Goal: Task Accomplishment & Management: Use online tool/utility

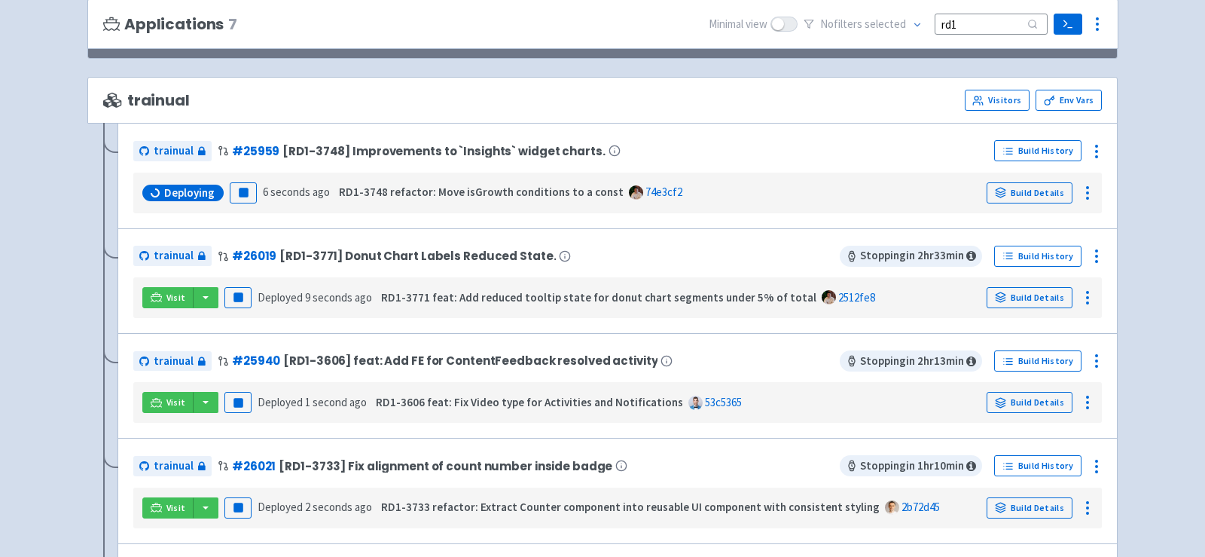
scroll to position [145, 0]
click at [201, 292] on button "button" at bounding box center [206, 296] width 26 height 21
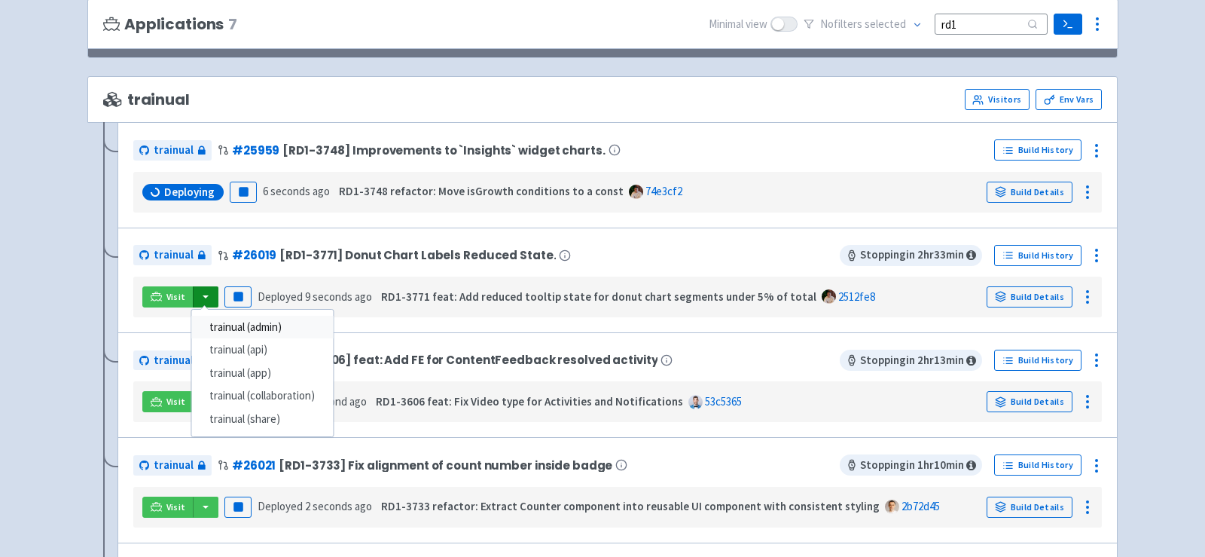
click at [252, 320] on link "trainual (admin)" at bounding box center [262, 327] width 142 height 23
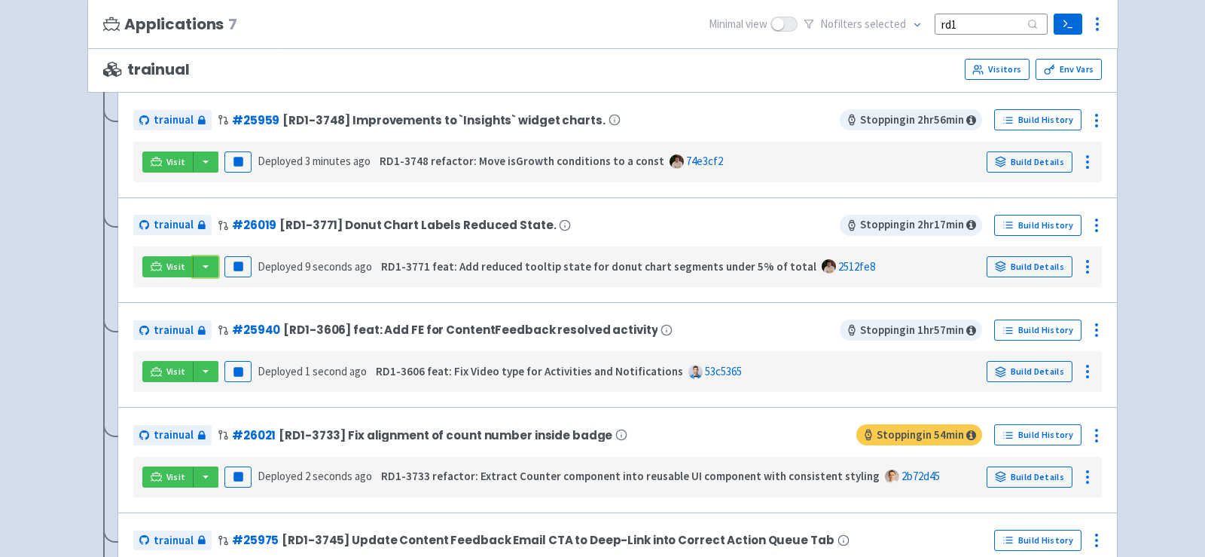
scroll to position [181, 0]
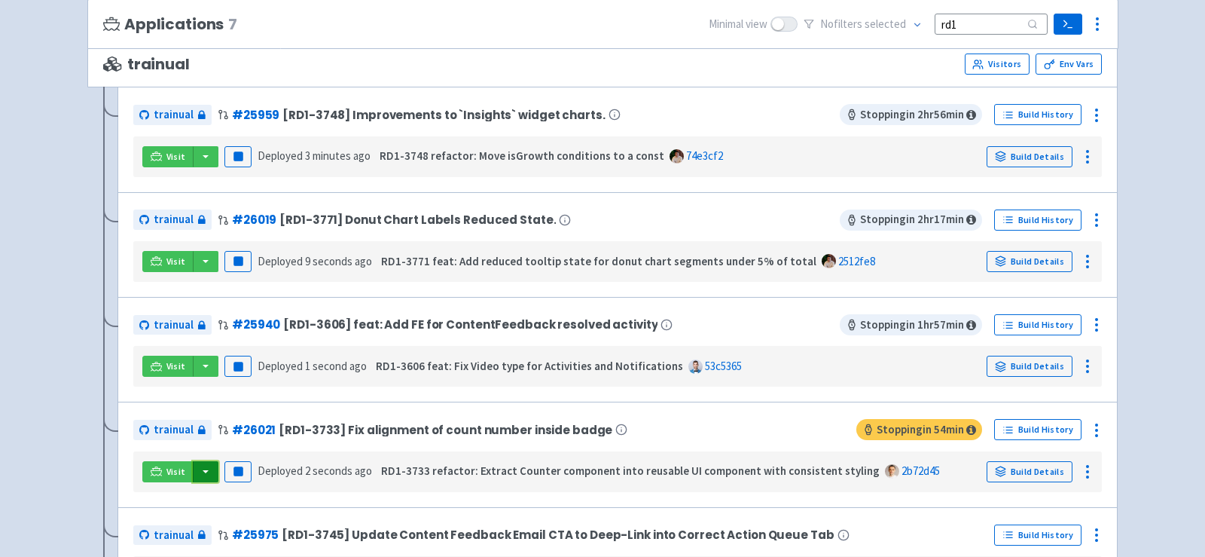
click at [209, 467] on button "button" at bounding box center [206, 471] width 26 height 21
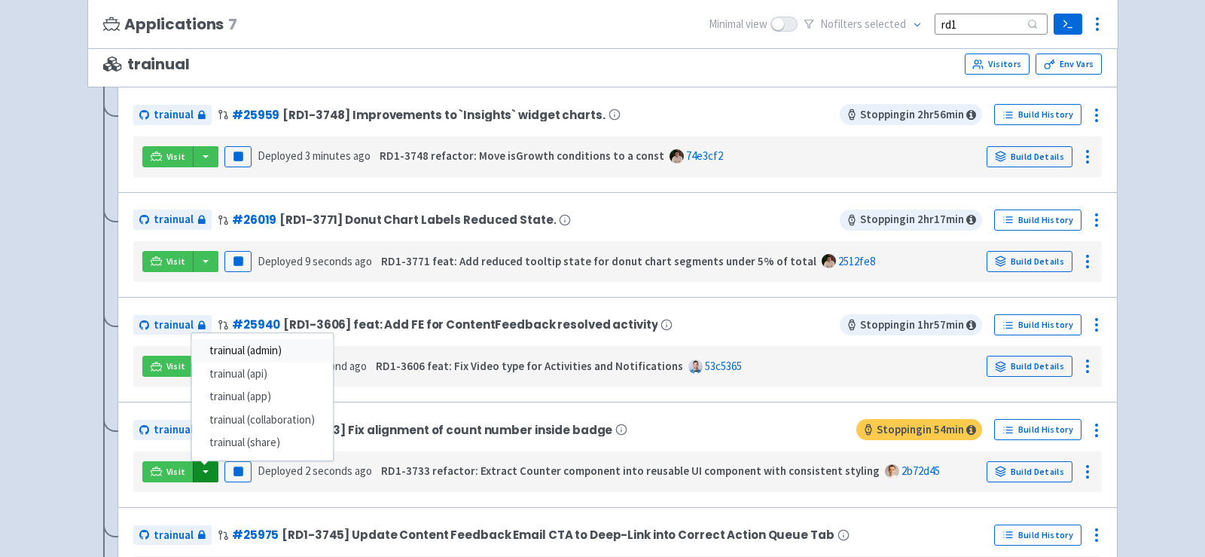
click at [279, 349] on link "trainual (admin)" at bounding box center [262, 350] width 142 height 23
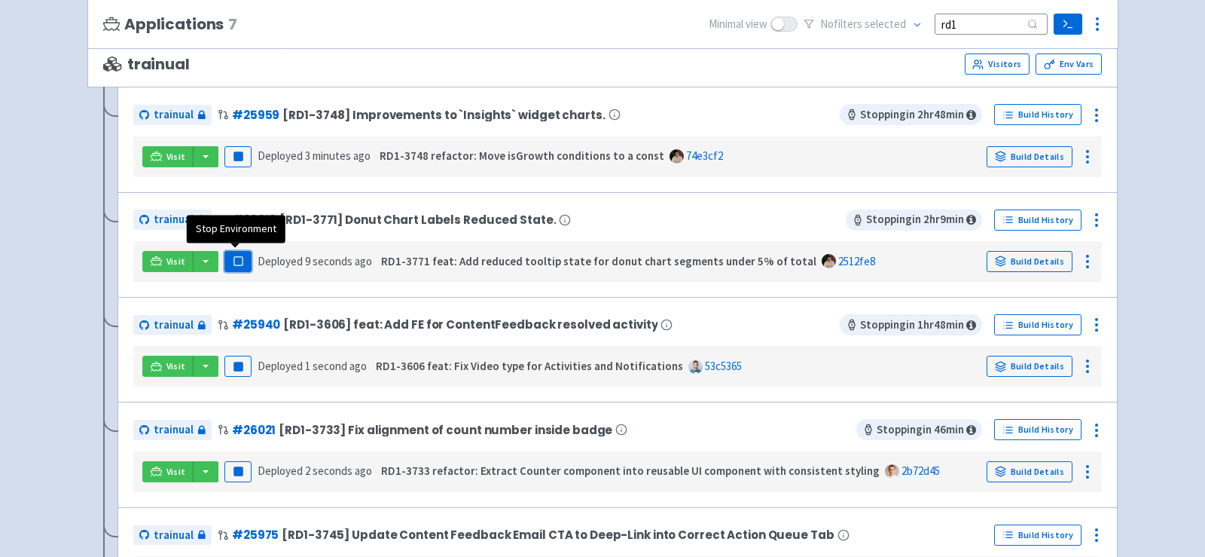
click at [237, 262] on rect "button" at bounding box center [238, 261] width 8 height 8
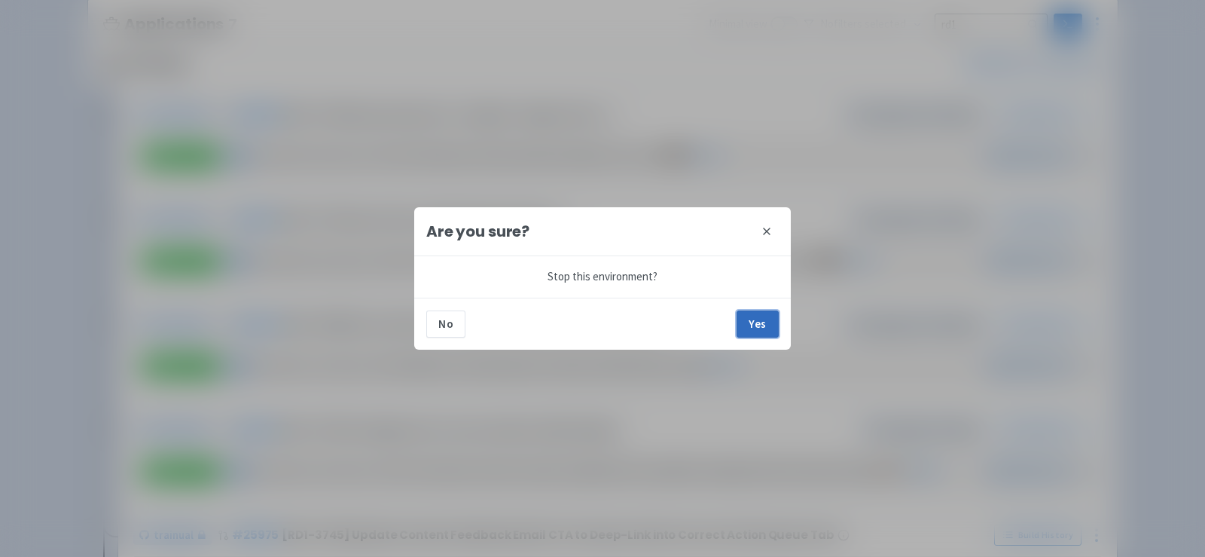
click at [759, 321] on button "Yes" at bounding box center [758, 323] width 42 height 27
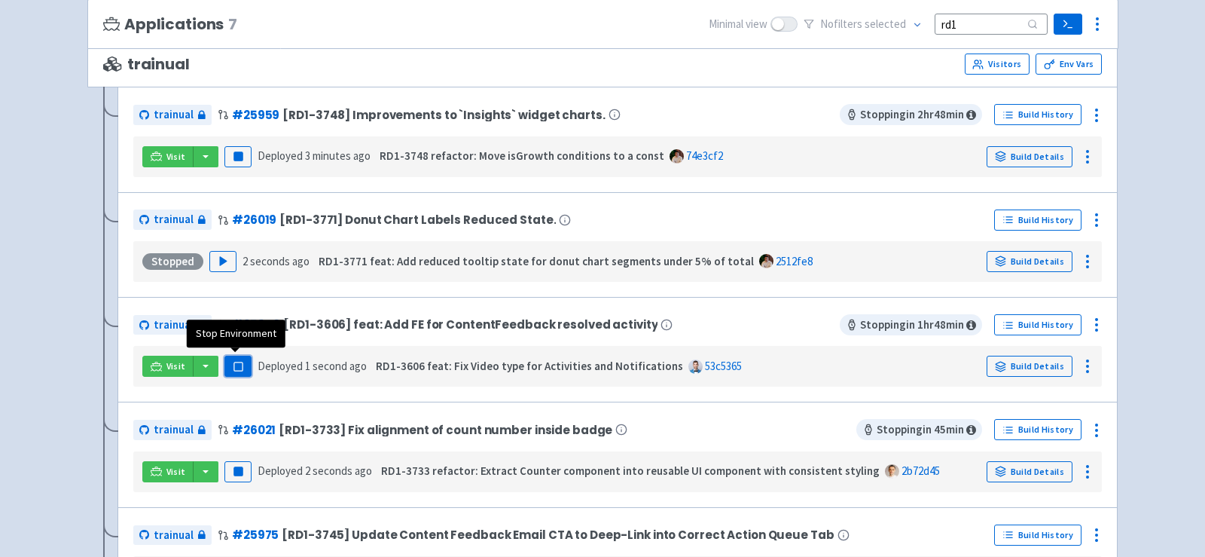
click at [237, 364] on rect "button" at bounding box center [238, 366] width 8 height 8
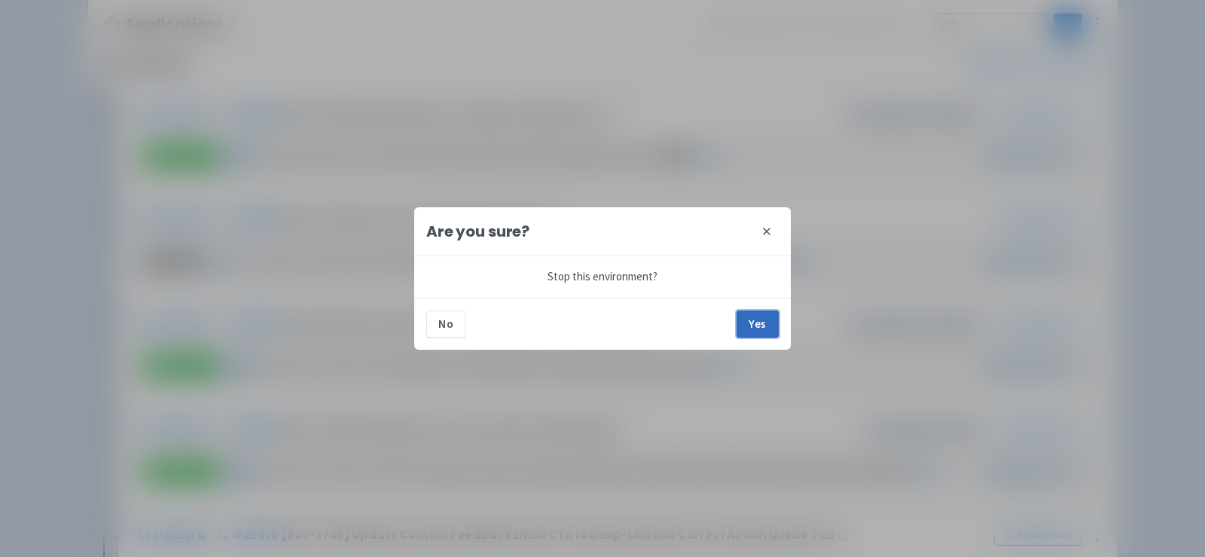
click at [744, 319] on button "Yes" at bounding box center [758, 323] width 42 height 27
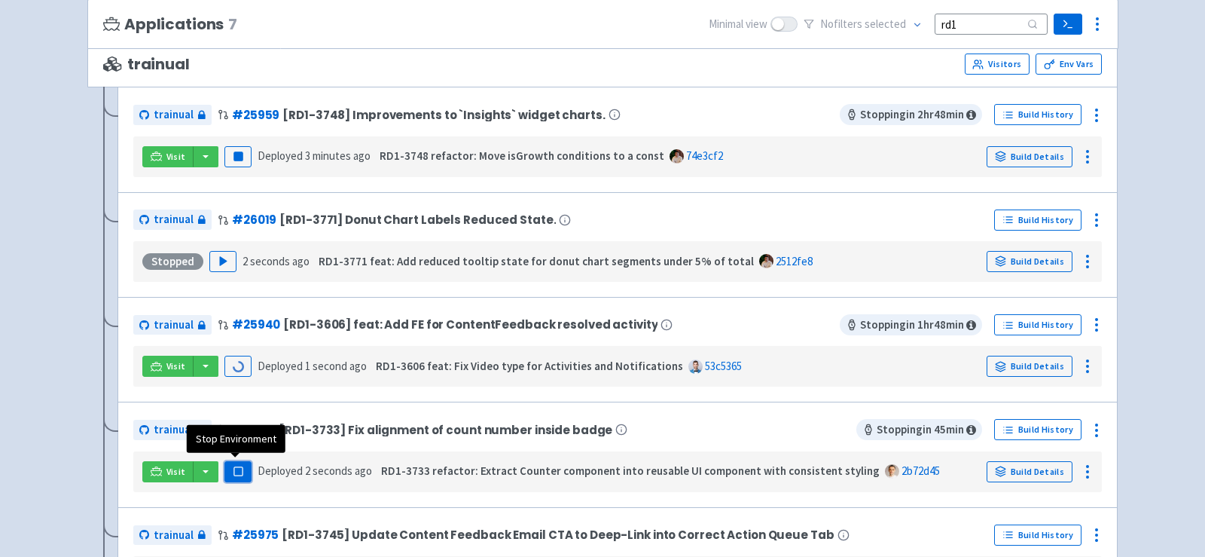
click at [234, 467] on rect "button" at bounding box center [238, 471] width 8 height 8
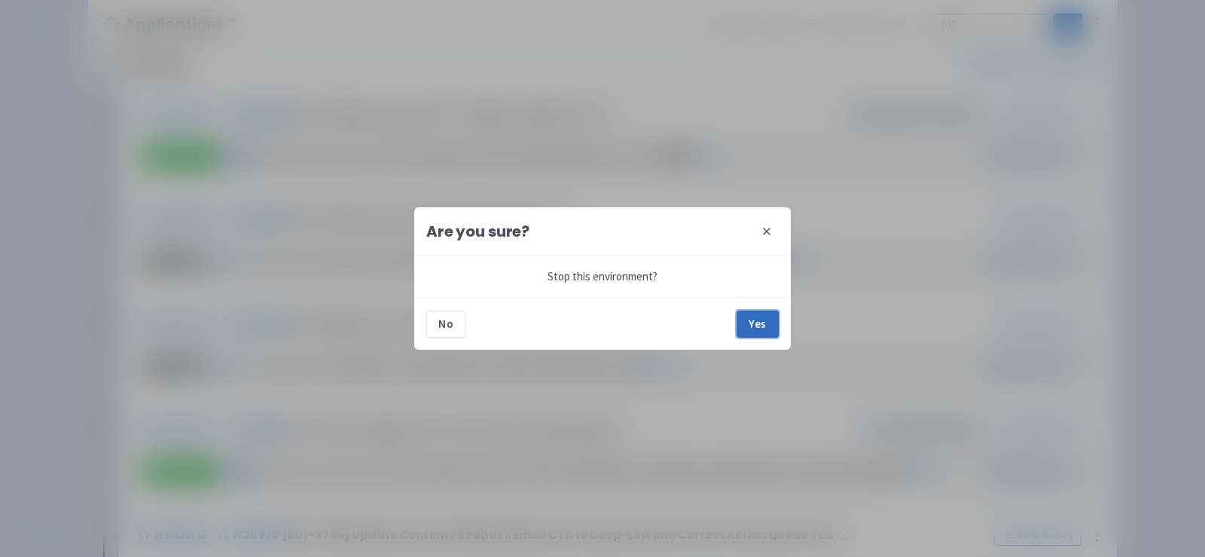
click at [757, 319] on button "Yes" at bounding box center [758, 323] width 42 height 27
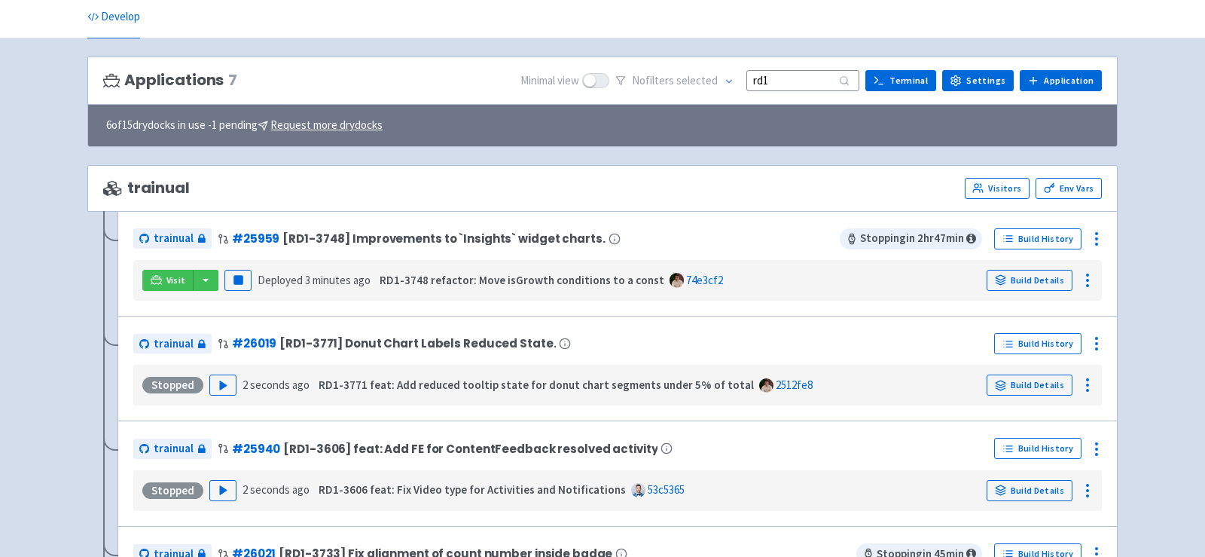
scroll to position [0, 0]
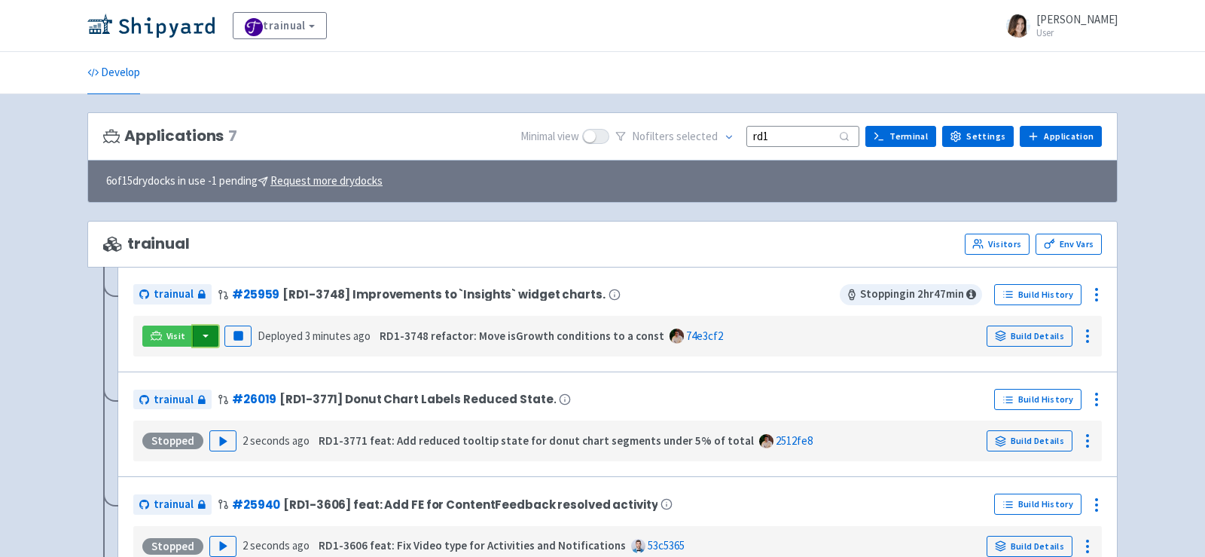
click at [203, 332] on button "button" at bounding box center [206, 335] width 26 height 21
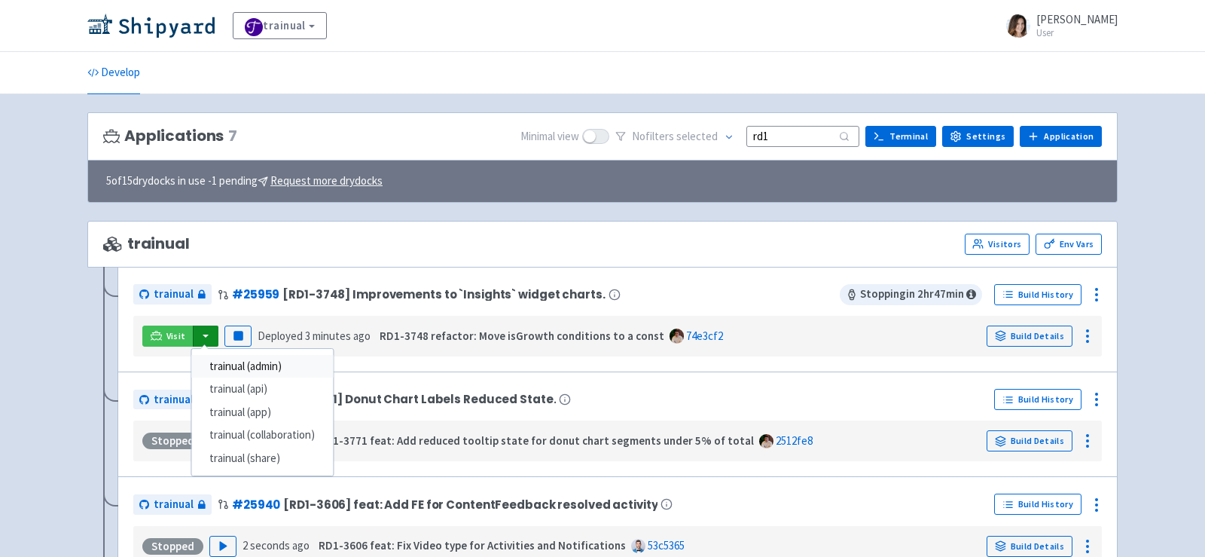
click at [249, 363] on link "trainual (admin)" at bounding box center [262, 366] width 142 height 23
